Goal: Task Accomplishment & Management: Manage account settings

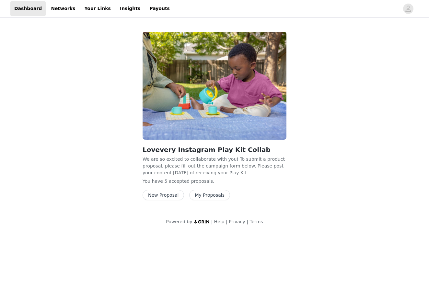
click at [204, 199] on button "My Proposals" at bounding box center [209, 195] width 41 height 10
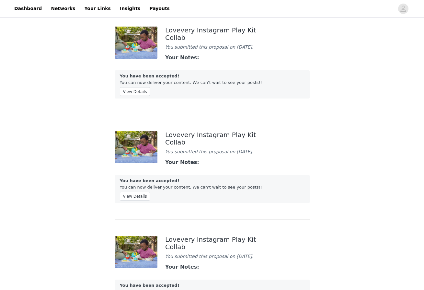
click at [129, 90] on div "You have been accepted! You can now deliver your content. We can't wait to see …" at bounding box center [212, 84] width 195 height 28
click at [129, 94] on button "View Details" at bounding box center [135, 91] width 30 height 9
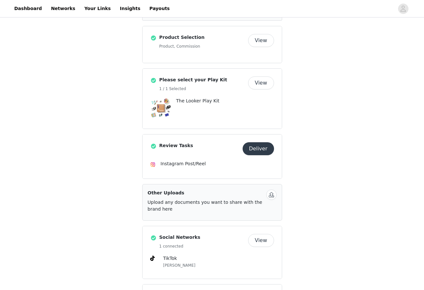
scroll to position [144, 0]
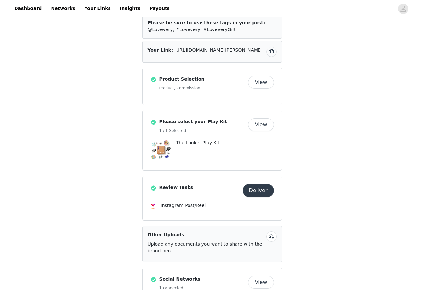
click at [262, 184] on button "Deliver" at bounding box center [257, 190] width 31 height 13
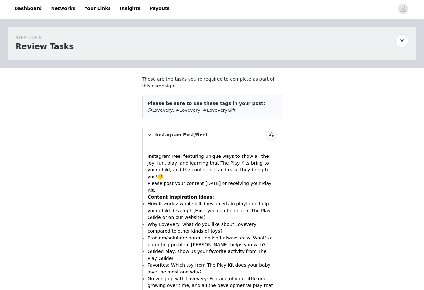
click at [155, 135] on div "Instagram Post/Reel" at bounding box center [211, 134] width 139 height 15
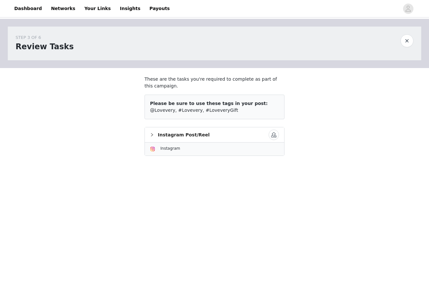
click at [151, 135] on icon "icon: right" at bounding box center [152, 135] width 4 height 4
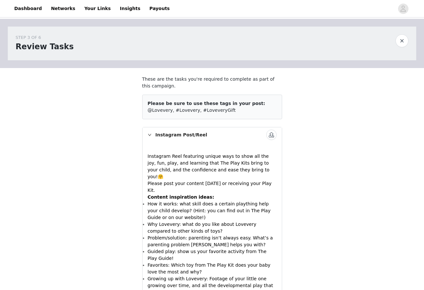
click at [398, 43] on button "button" at bounding box center [401, 40] width 13 height 13
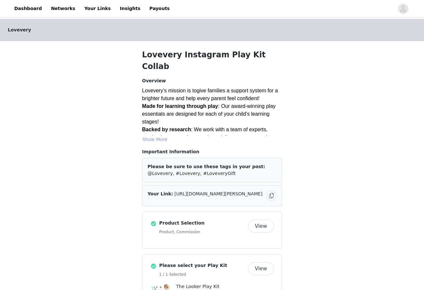
click at [158, 135] on button "Show More" at bounding box center [155, 139] width 26 height 8
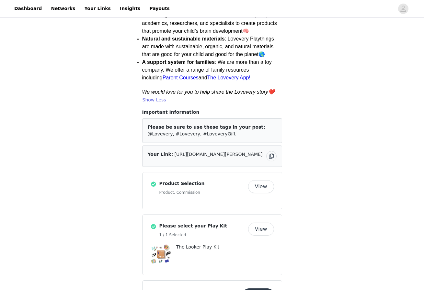
scroll to position [111, 0]
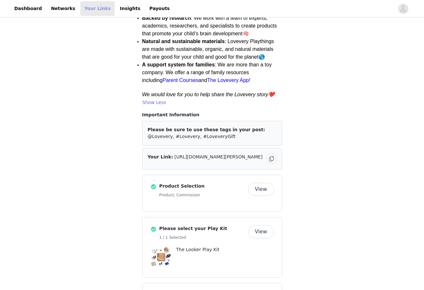
click at [85, 5] on link "Your Links" at bounding box center [97, 8] width 34 height 15
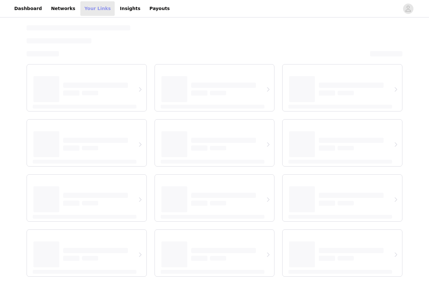
select select "12"
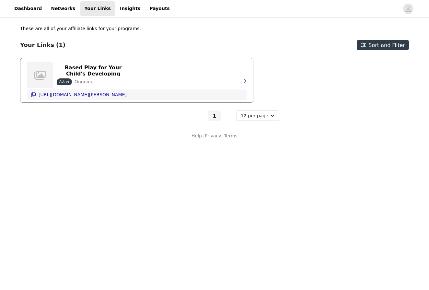
click at [79, 95] on p "https://glnk.io/km4k5/lesley" at bounding box center [83, 94] width 88 height 5
click at [76, 76] on div "Lovevery | Stage-Based Play for Your Child's Developing Brain Active Ongoing" at bounding box center [93, 75] width 73 height 20
click at [69, 74] on p "Lovevery | Stage-Based Play for Your Child's Developing Brain" at bounding box center [93, 70] width 65 height 25
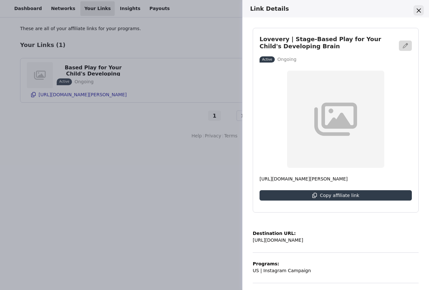
click at [419, 9] on icon "Close" at bounding box center [418, 10] width 4 height 4
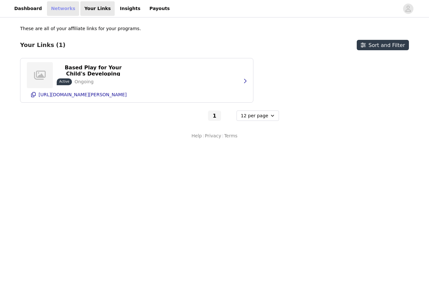
click at [56, 9] on link "Networks" at bounding box center [63, 8] width 32 height 15
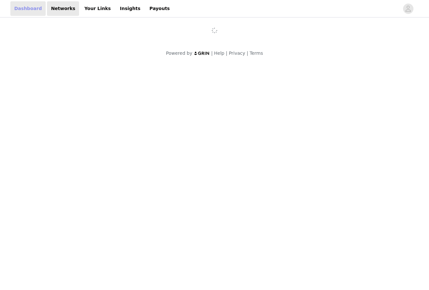
click at [31, 11] on link "Dashboard" at bounding box center [27, 8] width 35 height 15
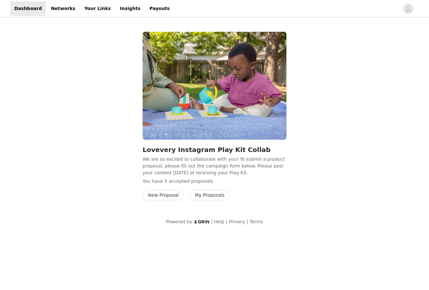
click at [211, 197] on button "My Proposals" at bounding box center [209, 195] width 41 height 10
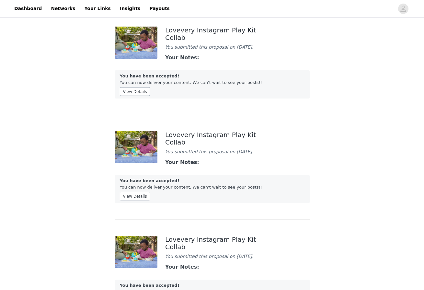
click at [138, 94] on button "View Details" at bounding box center [135, 91] width 30 height 9
